Goal: Transaction & Acquisition: Purchase product/service

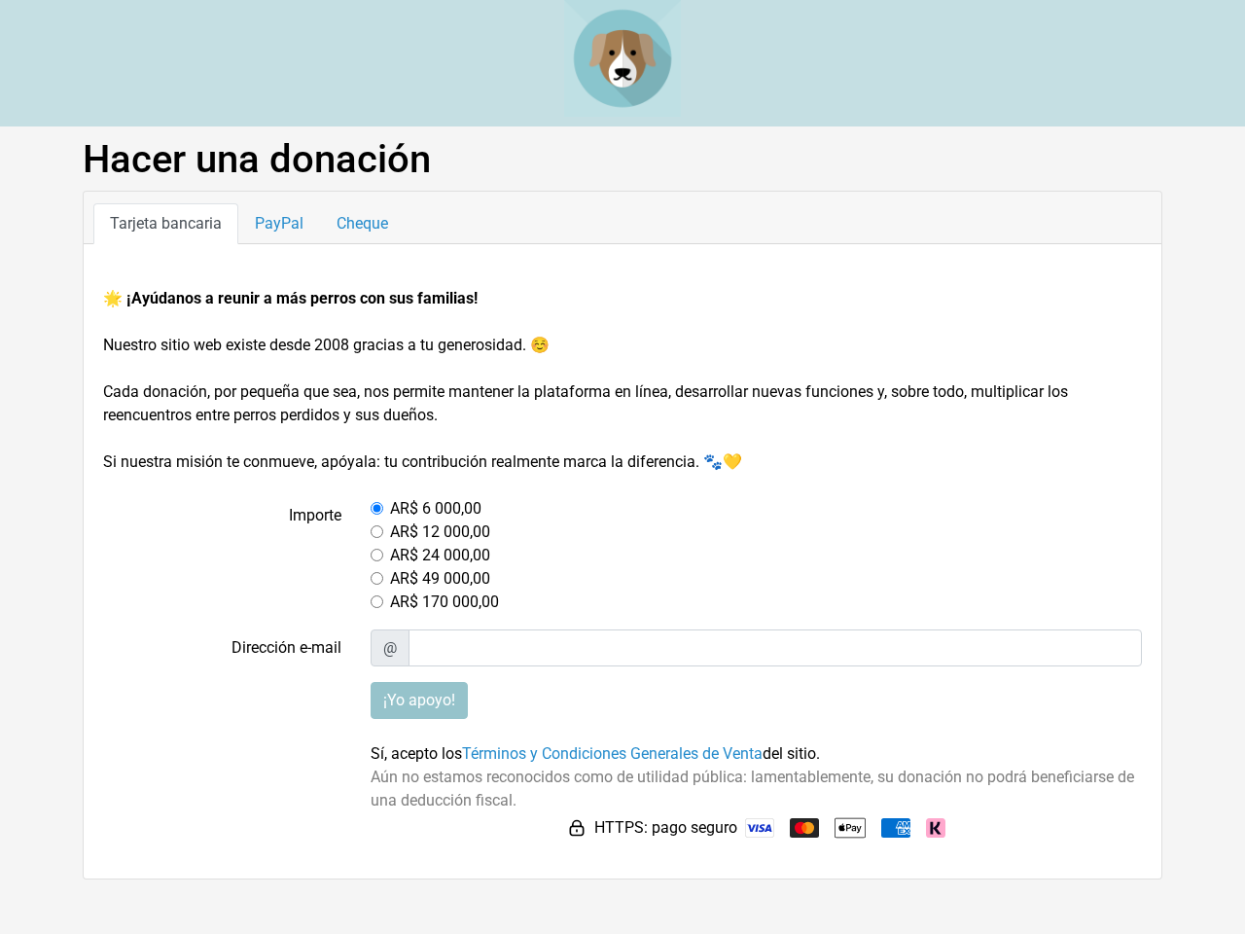
click at [419, 701] on input "¡Yo apoyo!" at bounding box center [419, 700] width 97 height 37
